Goal: Task Accomplishment & Management: Manage account settings

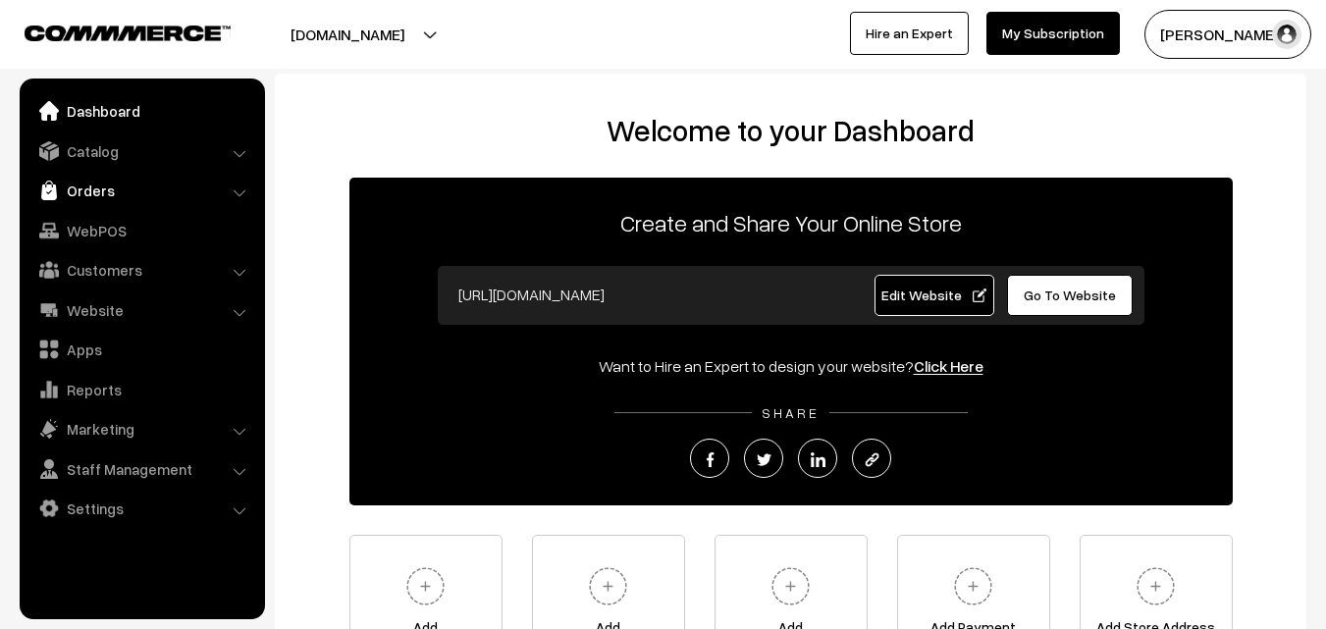
click at [92, 179] on link "Orders" at bounding box center [142, 190] width 234 height 35
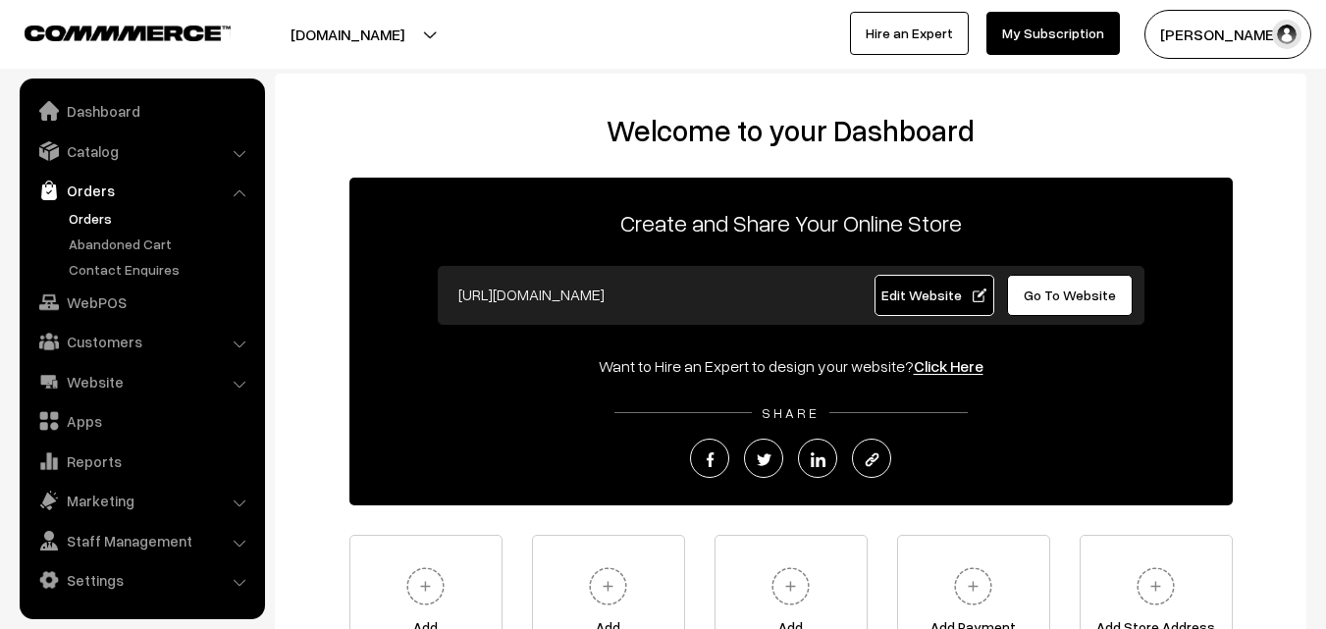
click at [98, 220] on link "Orders" at bounding box center [161, 218] width 194 height 21
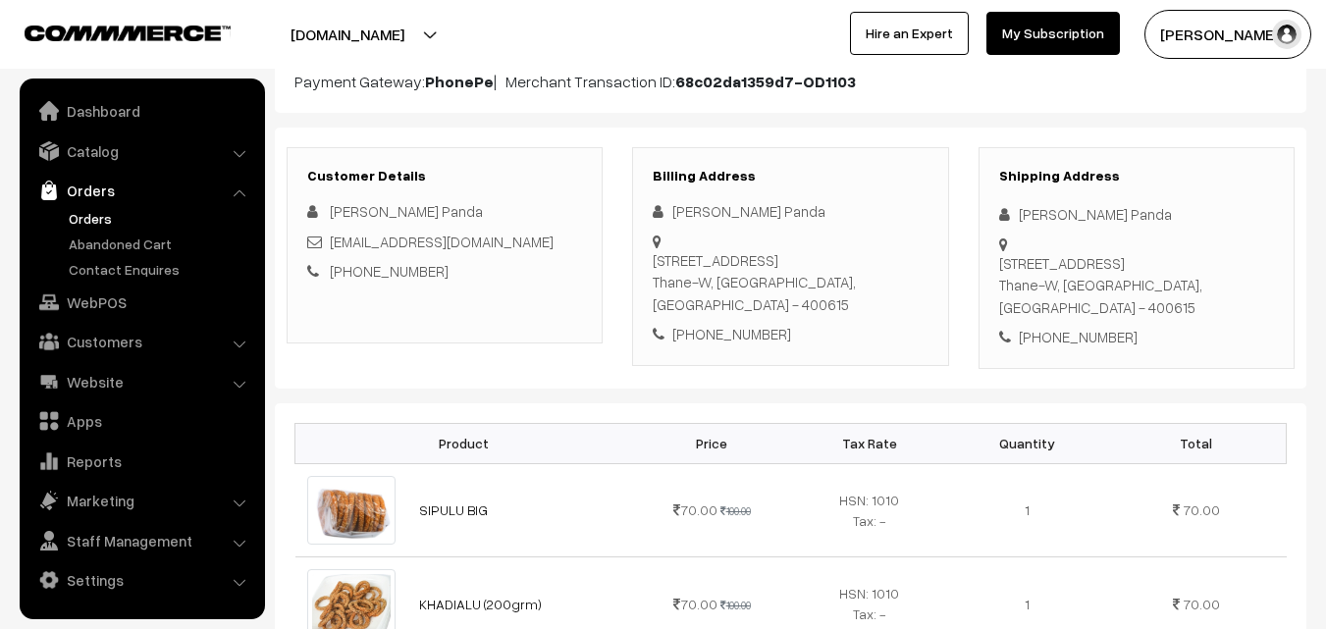
scroll to position [216, 0]
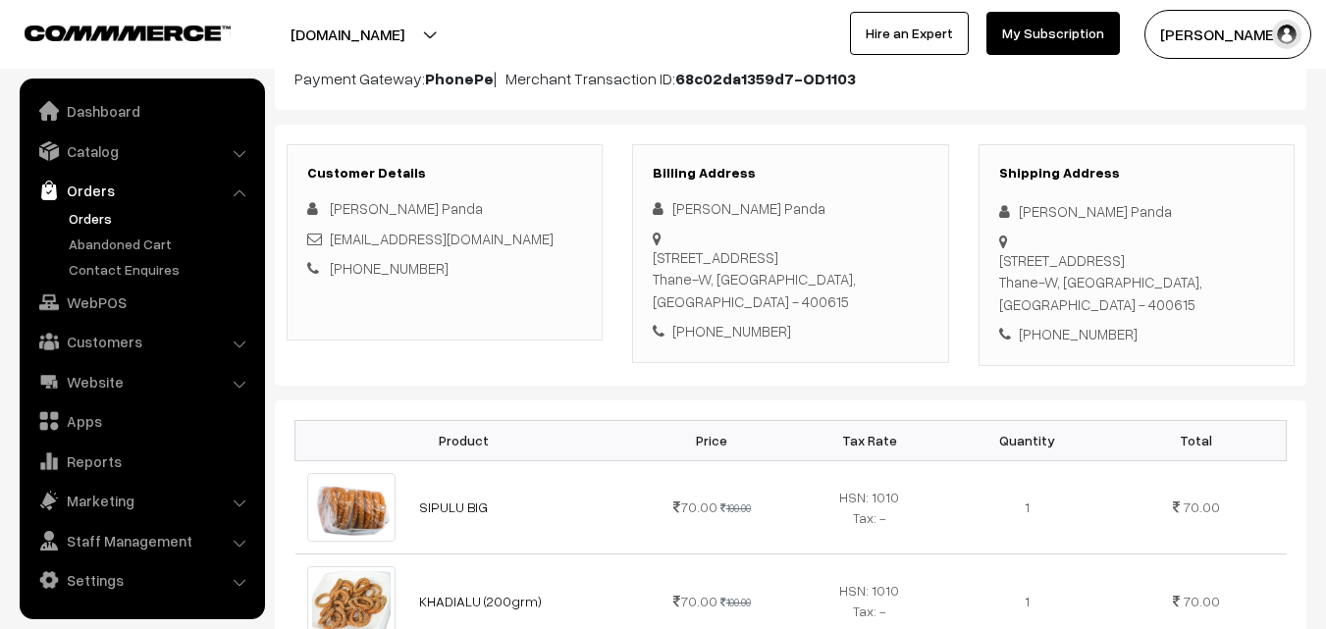
click at [111, 211] on link "Orders" at bounding box center [161, 218] width 194 height 21
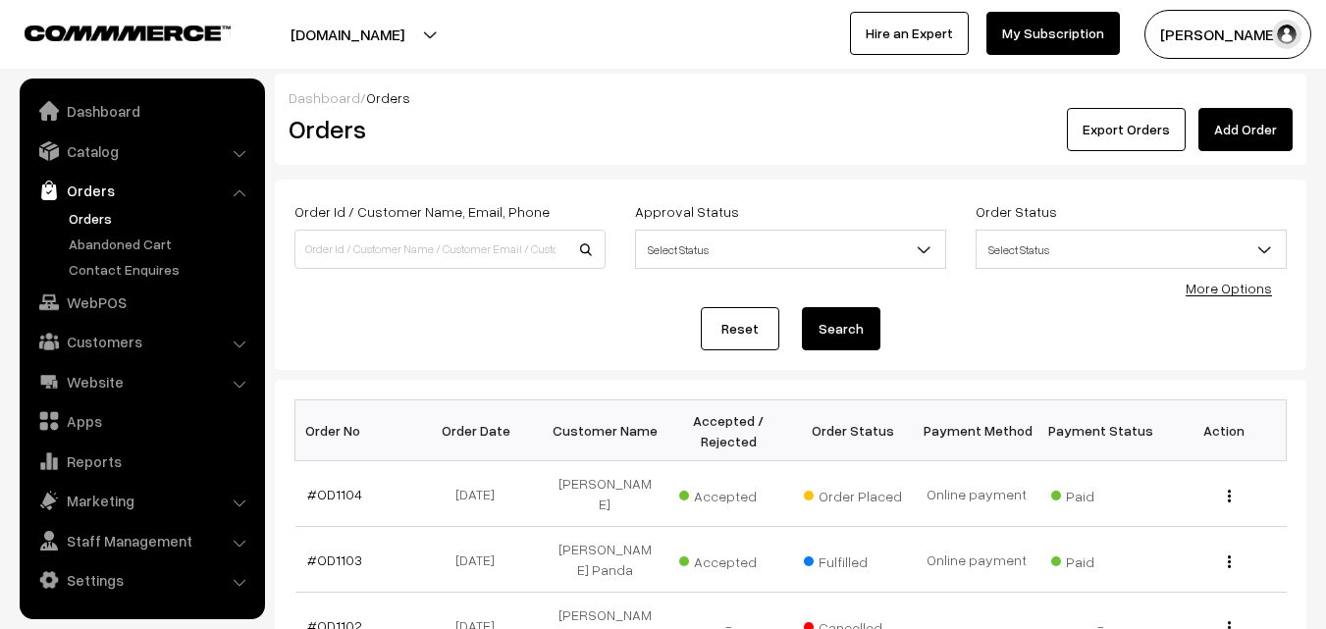
scroll to position [294, 0]
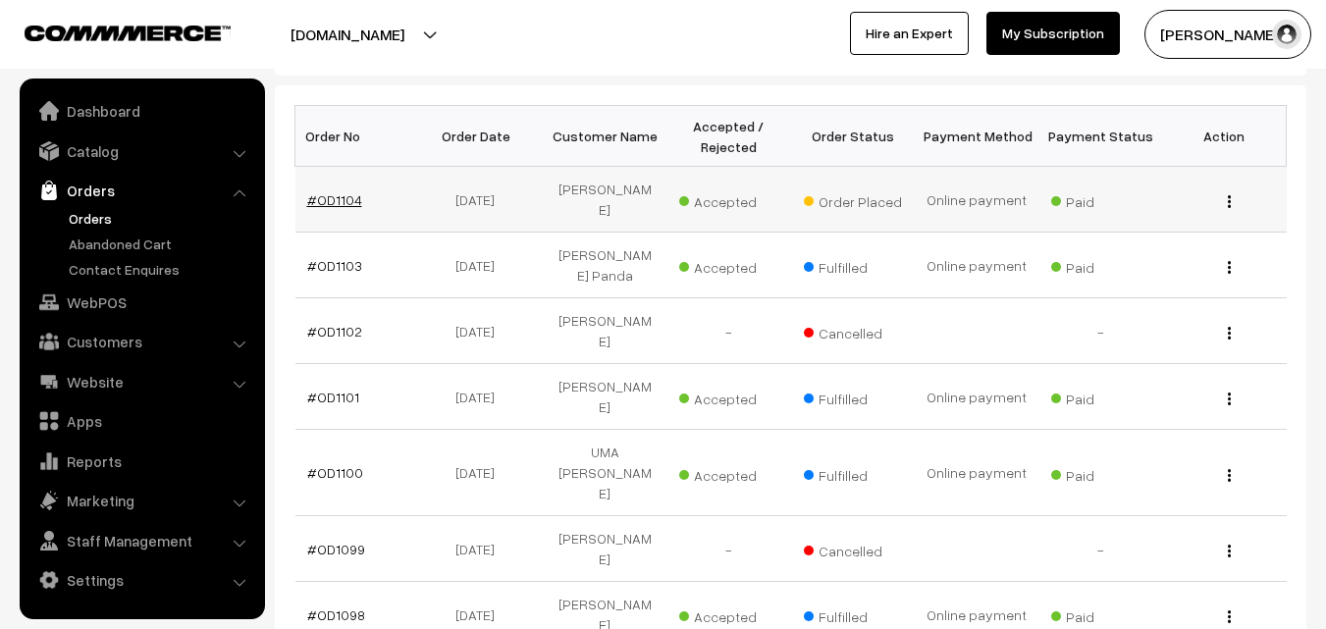
click at [324, 191] on link "#OD1104" at bounding box center [334, 199] width 55 height 17
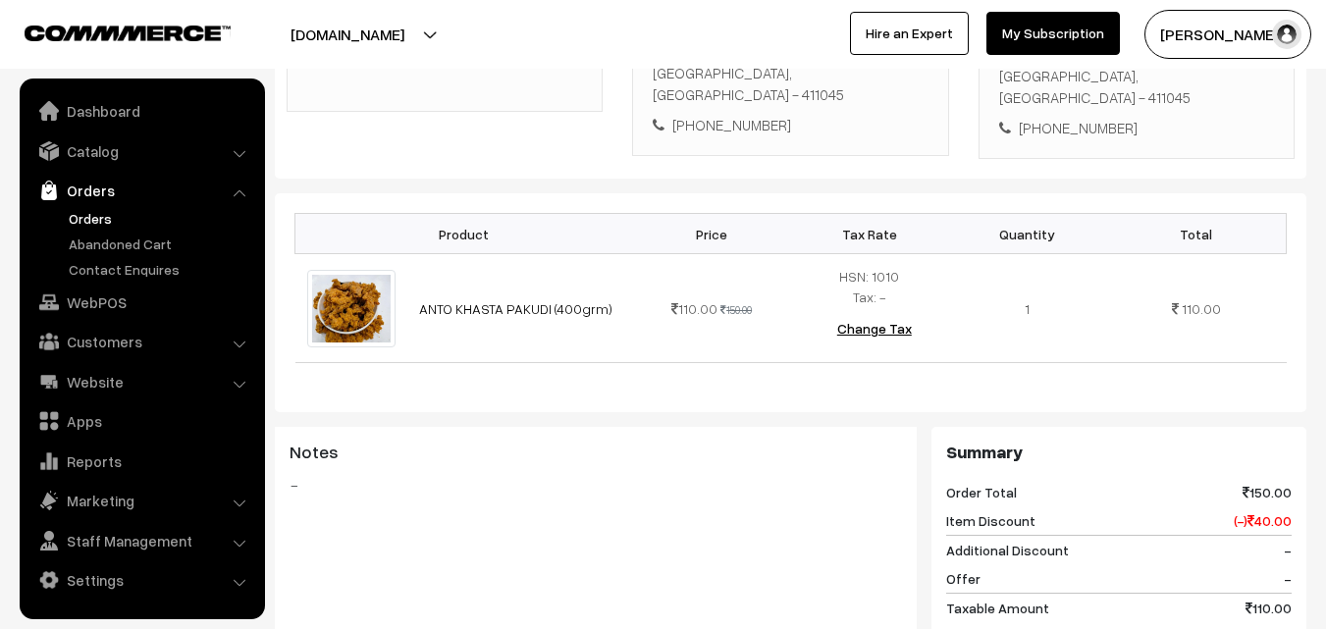
scroll to position [491, 0]
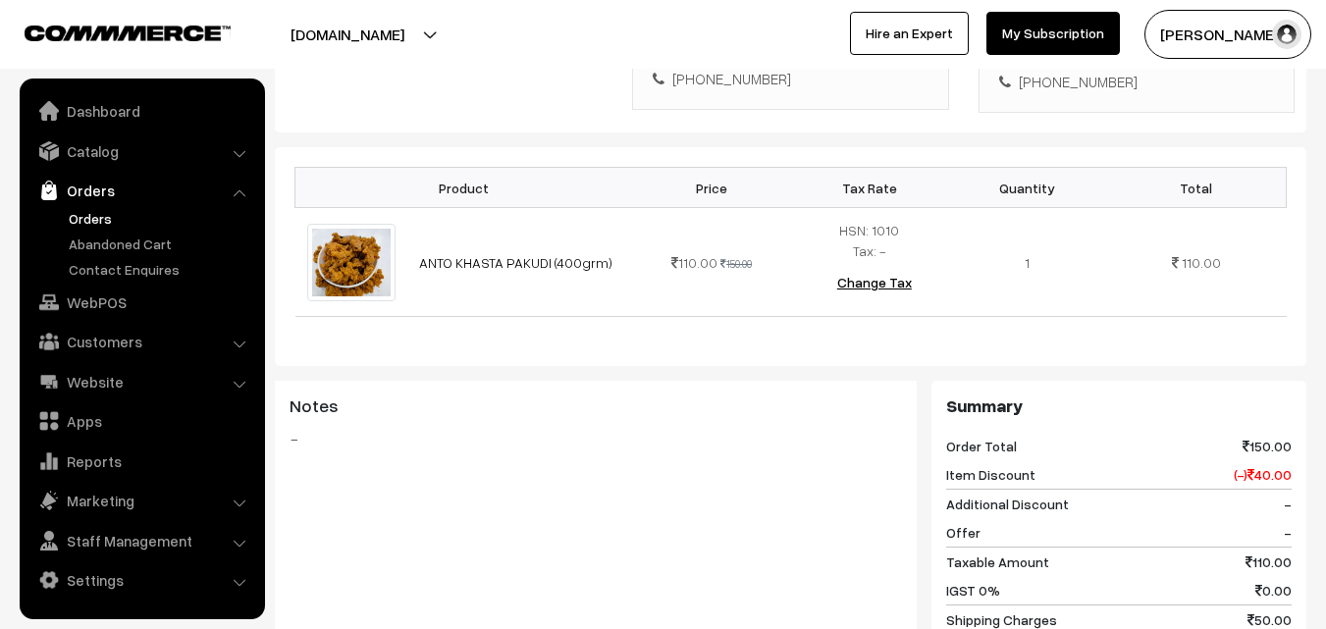
click at [68, 218] on link "Orders" at bounding box center [161, 218] width 194 height 21
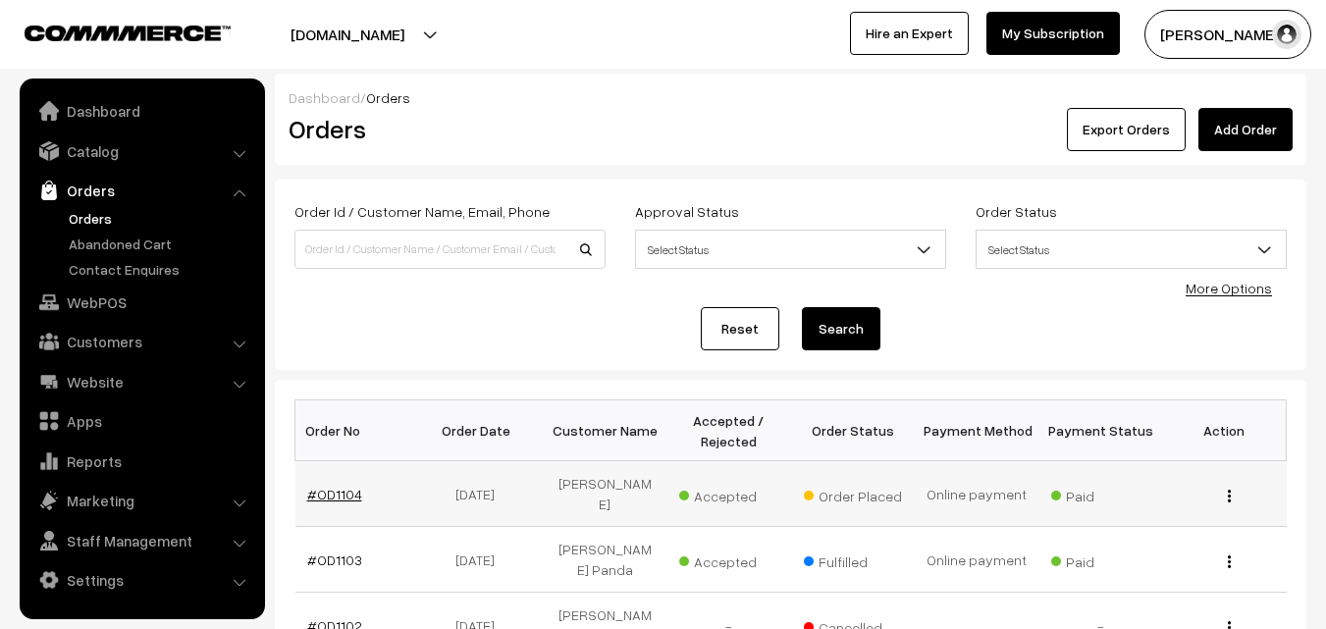
click at [339, 486] on link "#OD1104" at bounding box center [334, 494] width 55 height 17
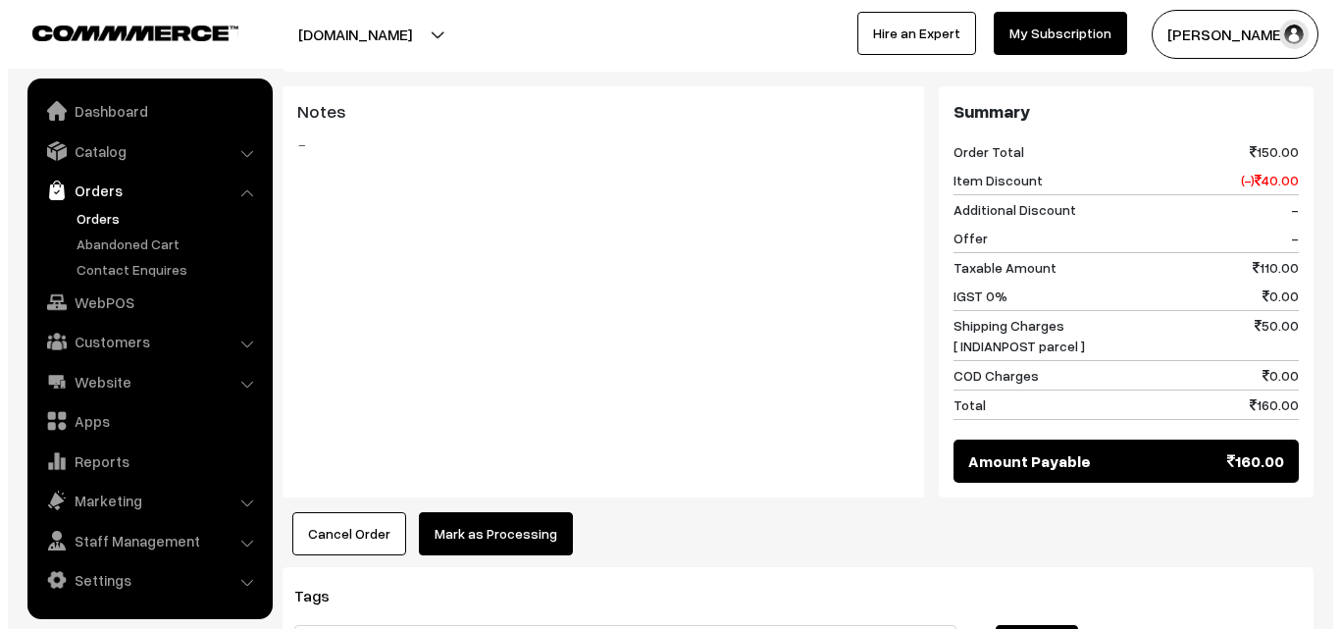
scroll to position [969, 0]
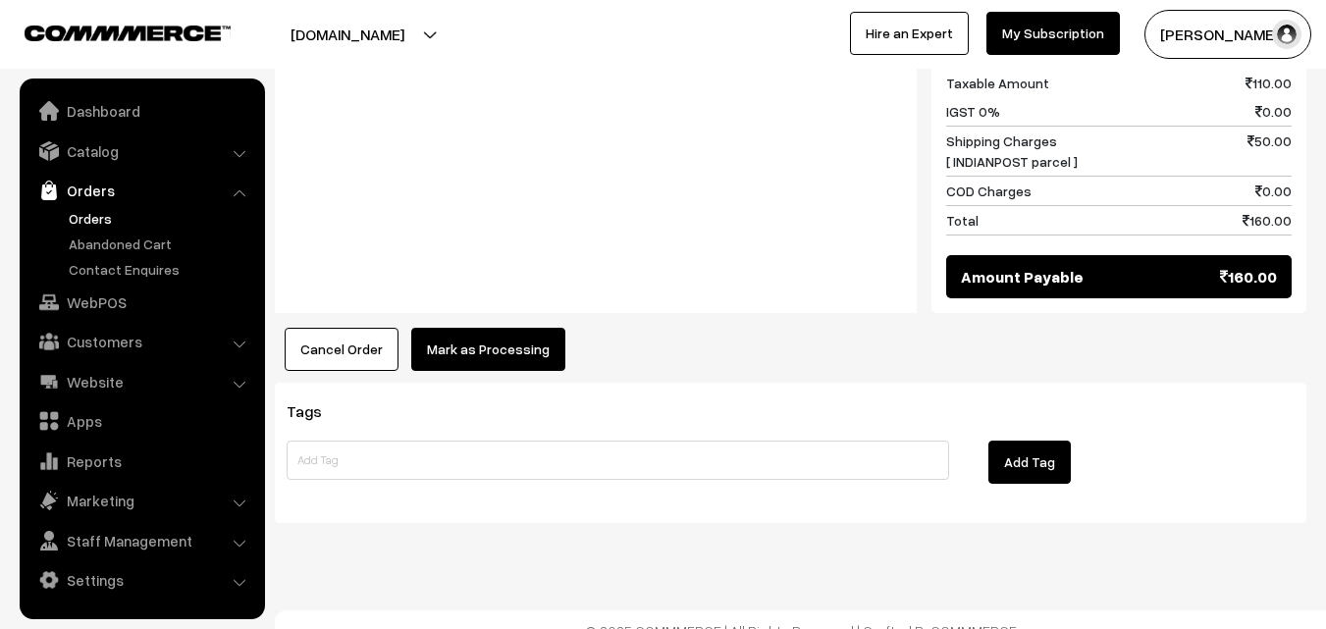
click at [492, 333] on button "Mark as Processing" at bounding box center [488, 349] width 154 height 43
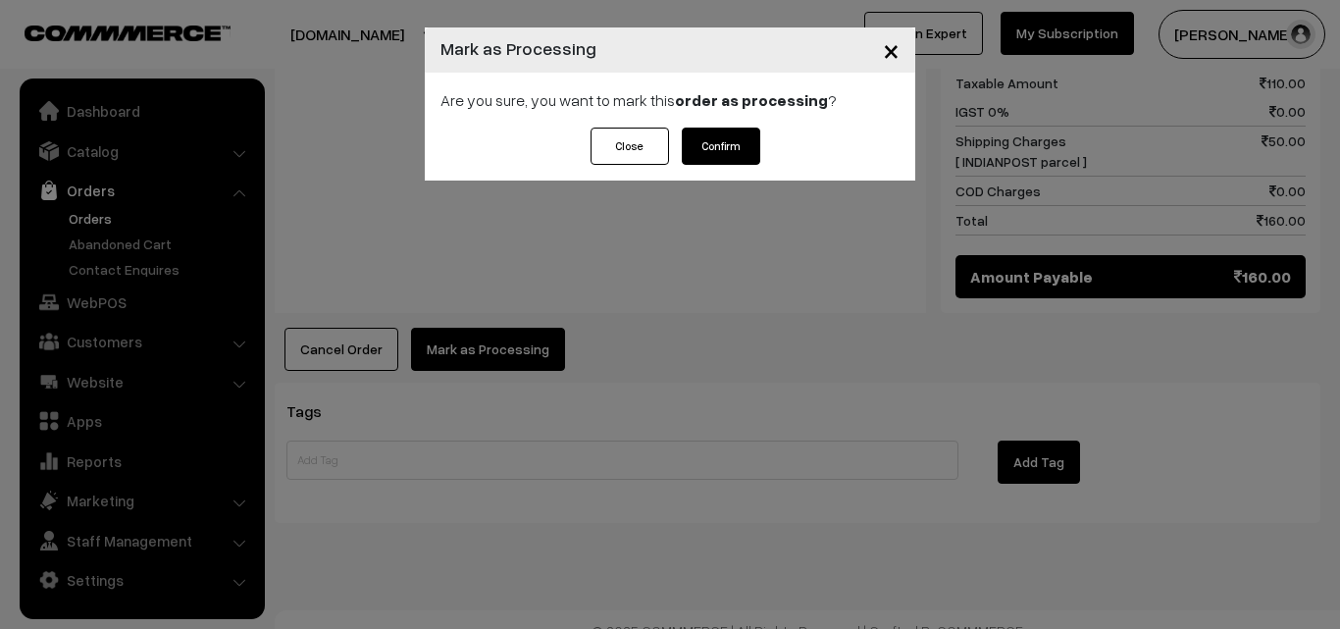
click at [712, 143] on button "Confirm" at bounding box center [721, 146] width 78 height 37
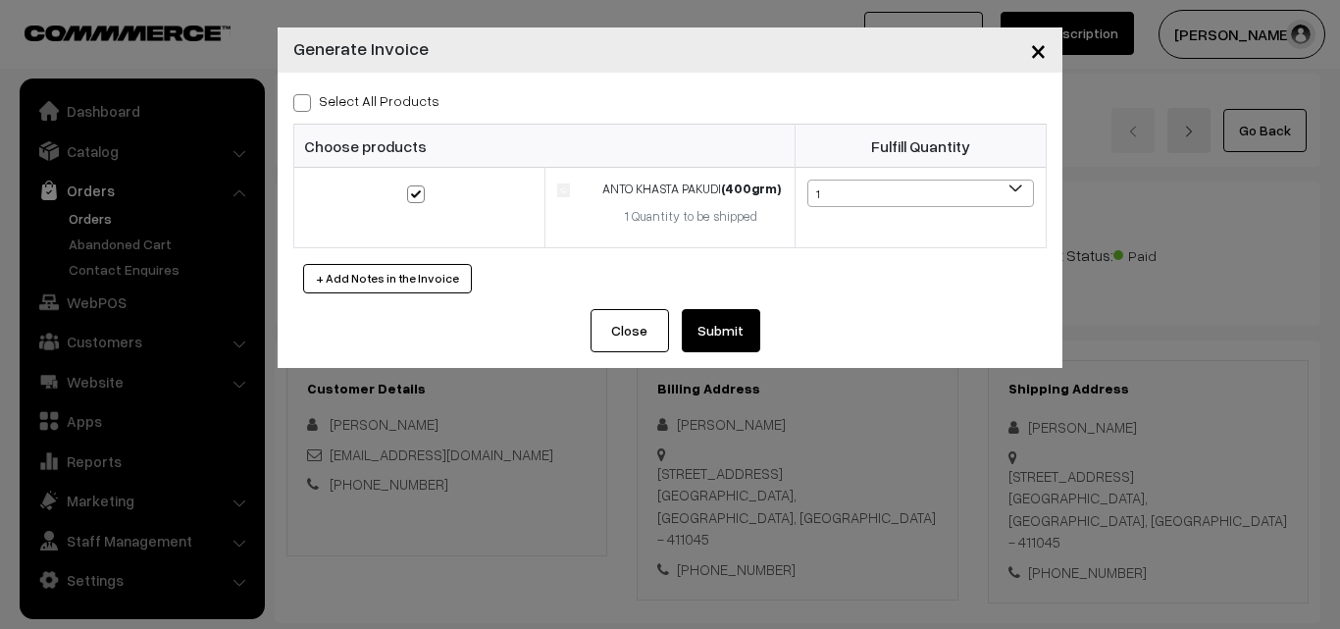
scroll to position [885, 0]
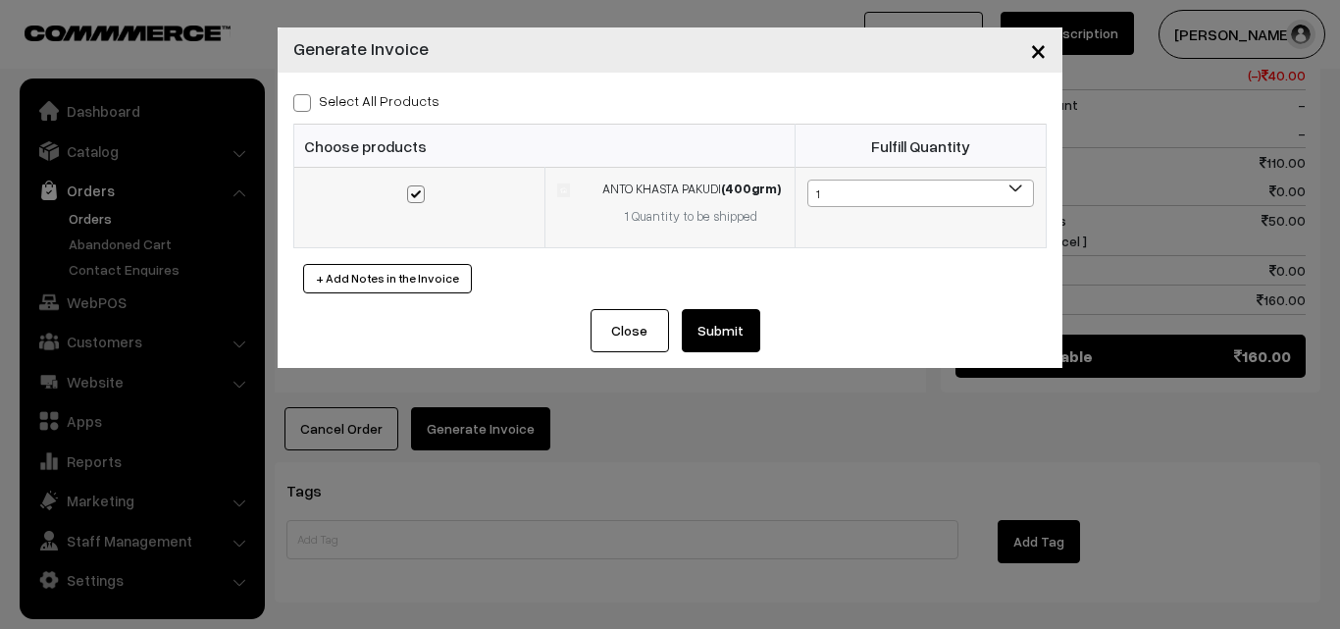
click at [416, 193] on span at bounding box center [416, 194] width 18 height 18
click at [410, 187] on input "checkbox" at bounding box center [403, 181] width 13 height 13
checkbox input "false"
click at [290, 83] on div "Select All Products Choose products Fulfill Quantity (400grm) 1" at bounding box center [670, 191] width 785 height 236
click at [306, 110] on span at bounding box center [302, 103] width 18 height 18
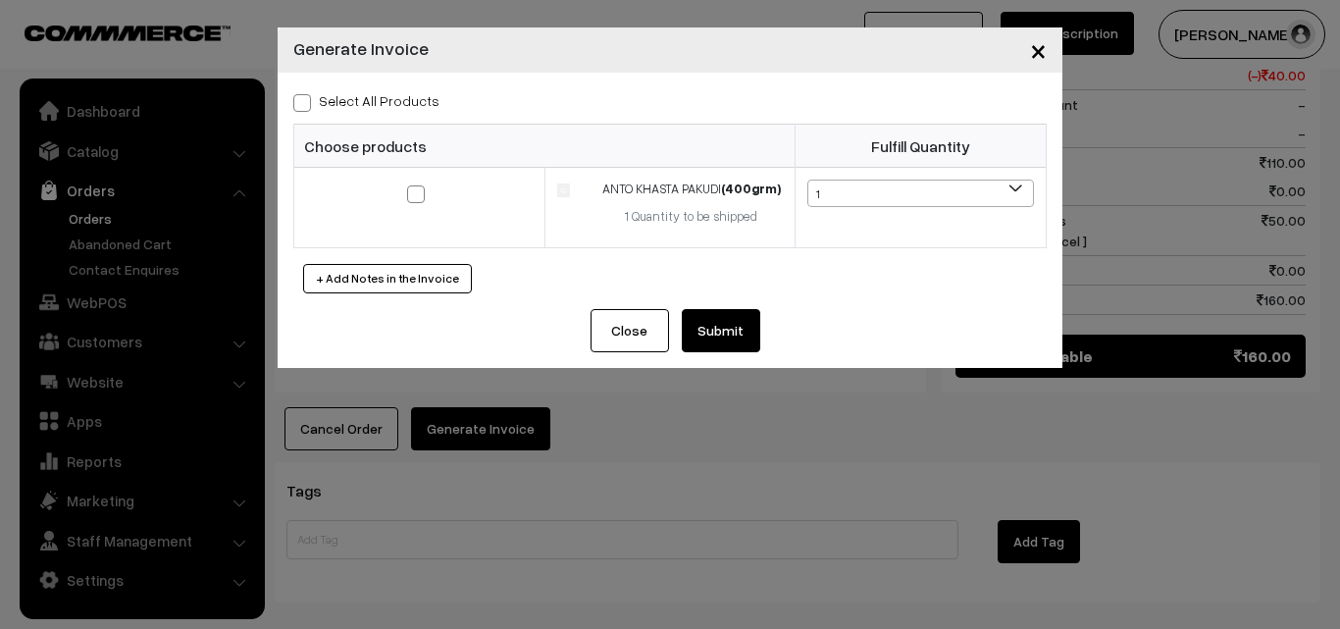
click at [306, 106] on input "Select All Products" at bounding box center [299, 99] width 13 height 13
checkbox input "true"
click at [724, 313] on button "Submit" at bounding box center [721, 330] width 78 height 43
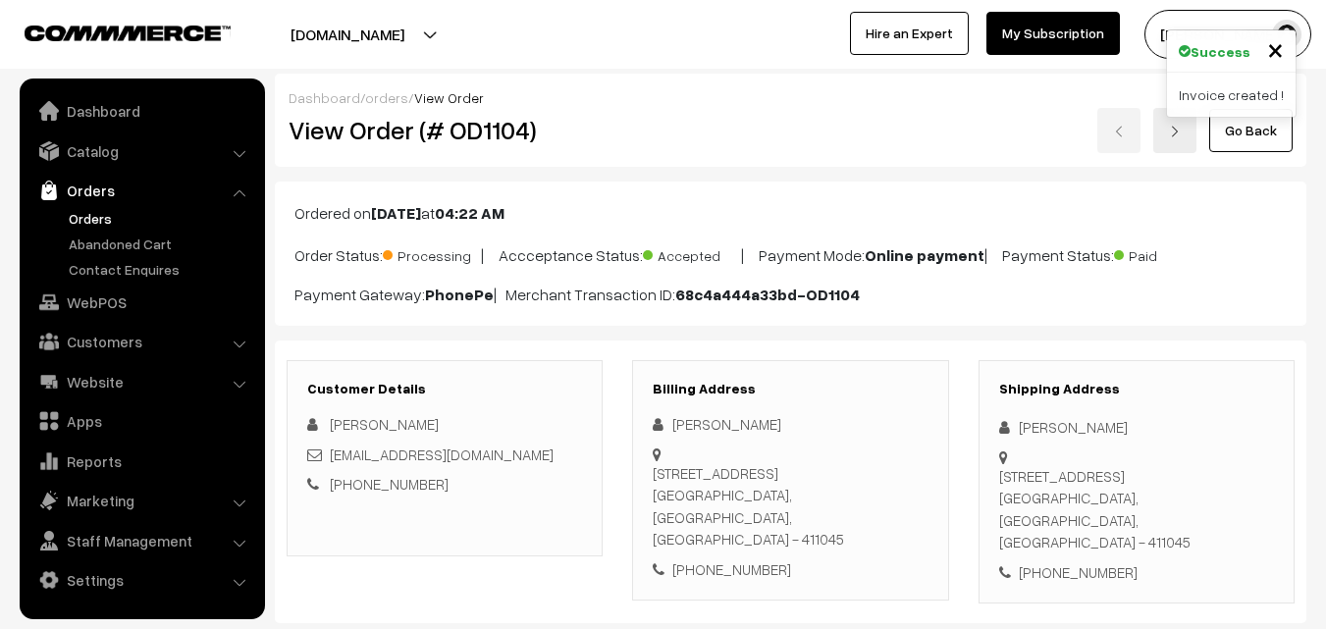
scroll to position [1177, 0]
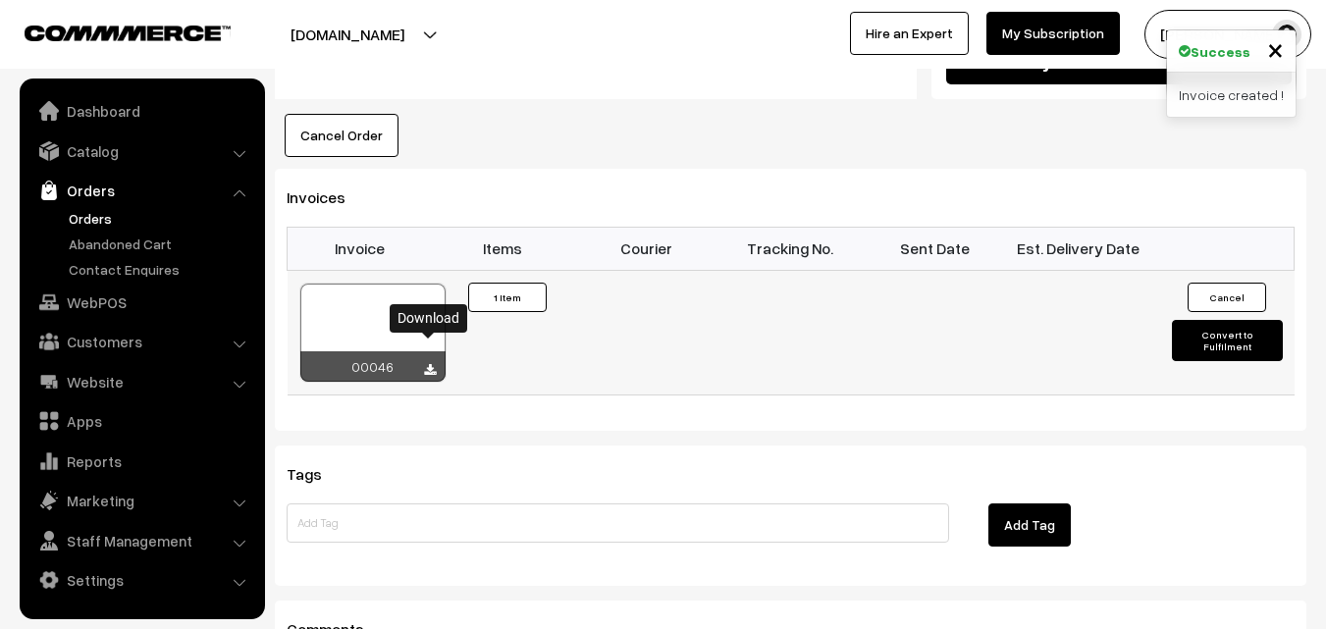
click at [429, 364] on icon at bounding box center [430, 370] width 12 height 13
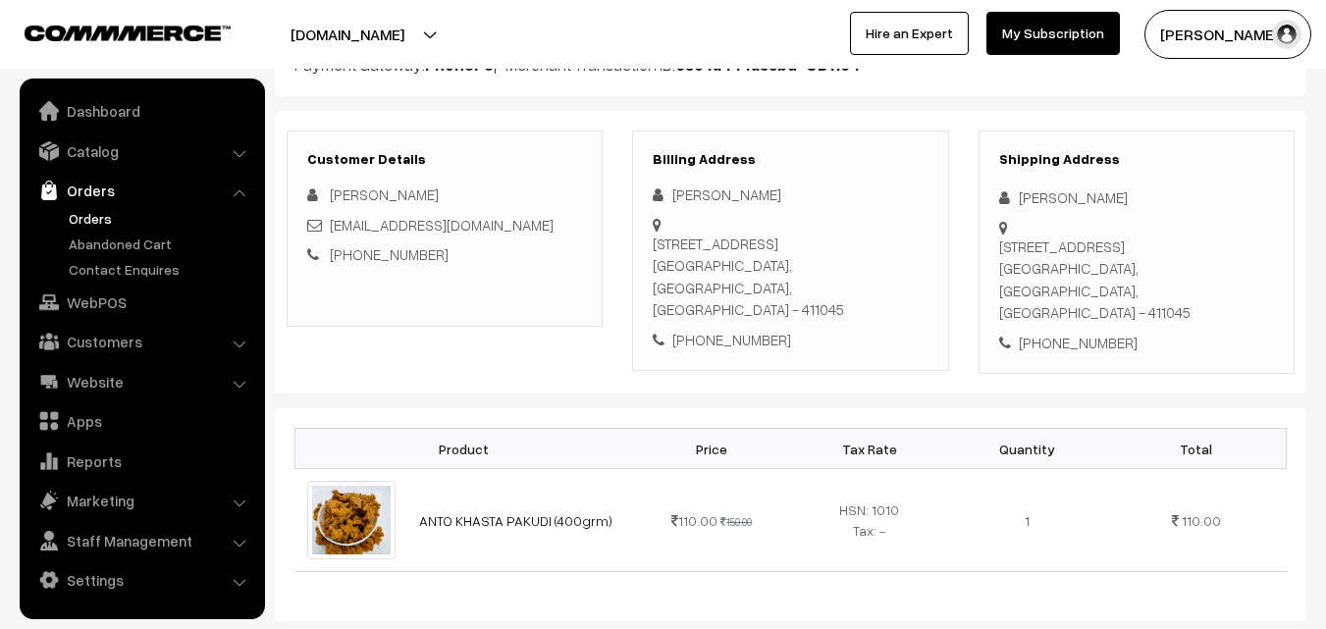
scroll to position [196, 0]
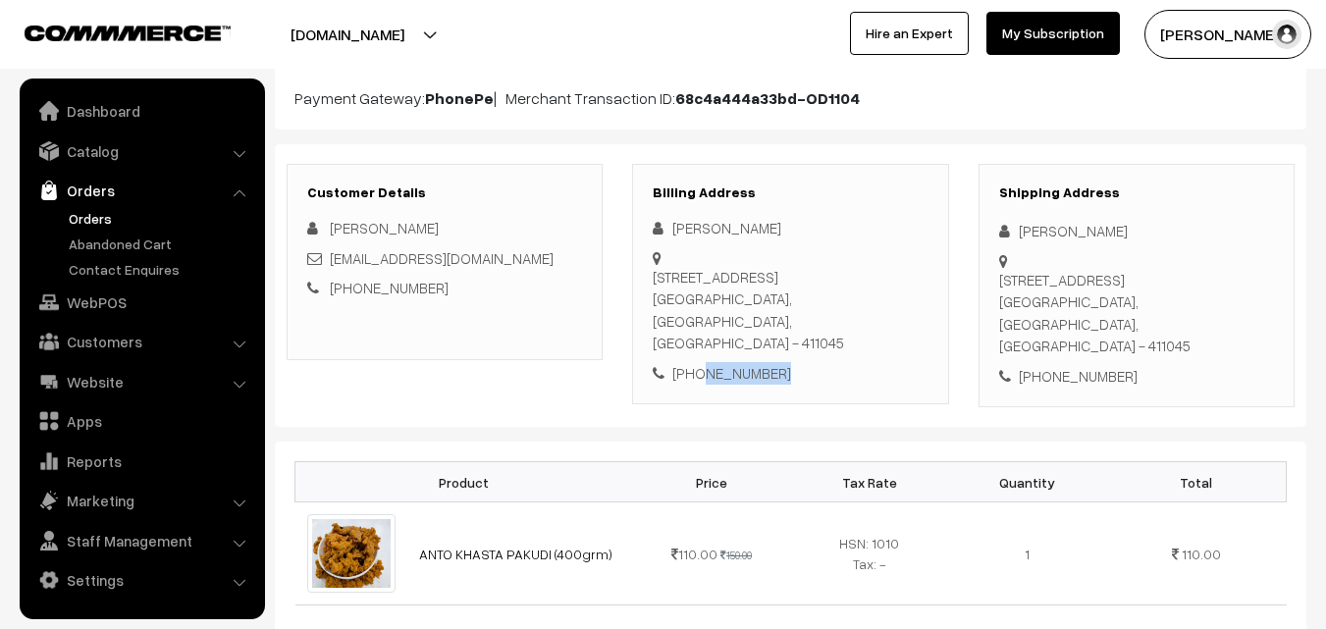
drag, startPoint x: 705, startPoint y: 349, endPoint x: 810, endPoint y: 350, distance: 105.0
click at [810, 362] on div "[PHONE_NUMBER]" at bounding box center [790, 373] width 275 height 23
copy div "9437070487"
